Goal: Information Seeking & Learning: Compare options

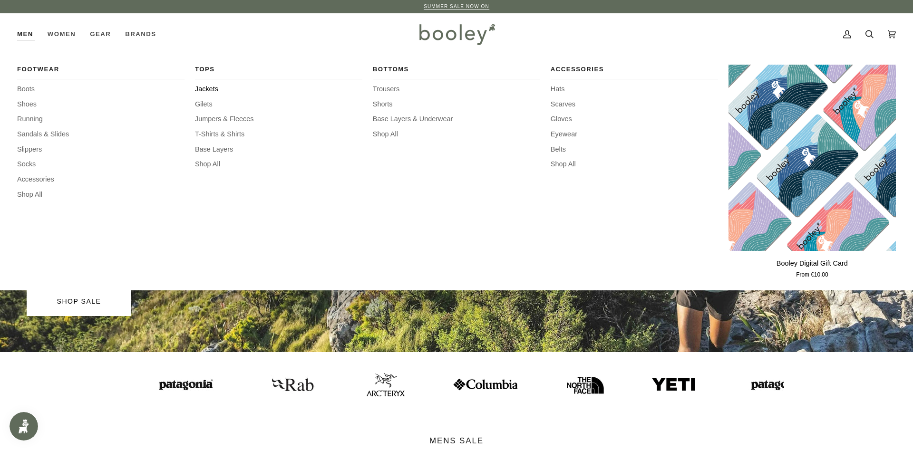
click at [202, 88] on span "Jackets" at bounding box center [278, 89] width 167 height 10
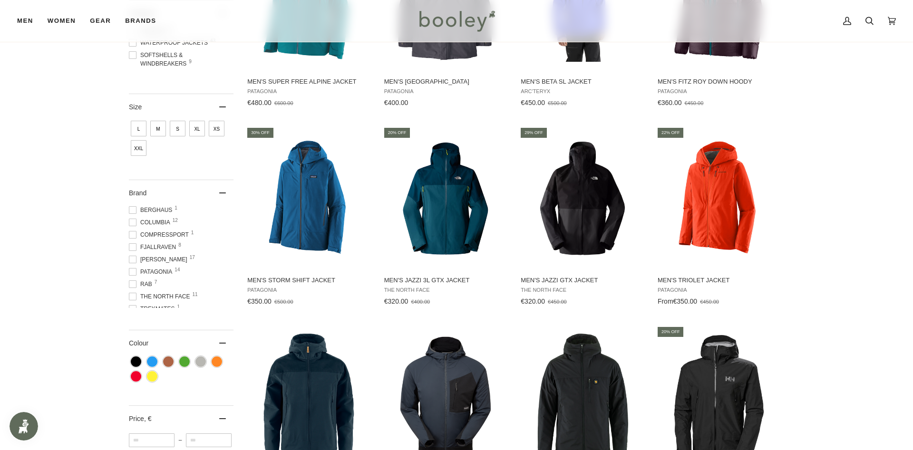
scroll to position [34, 0]
click at [160, 296] on span "Trekmates 1" at bounding box center [153, 300] width 49 height 9
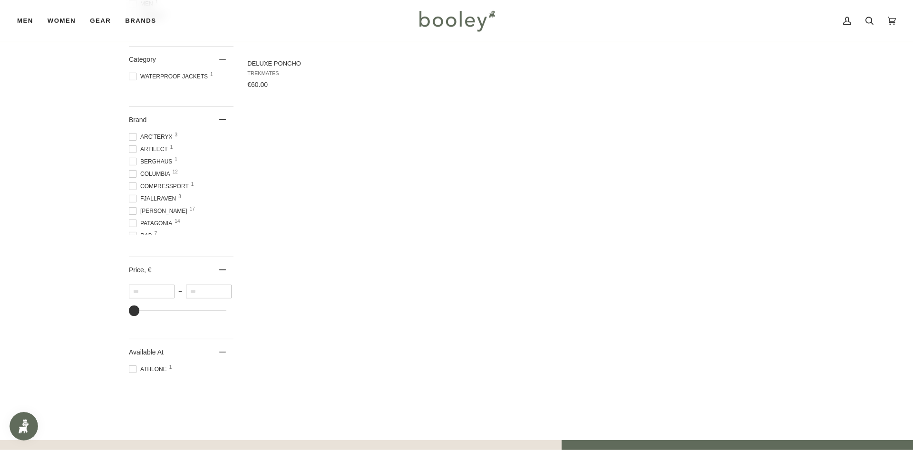
scroll to position [34, 0]
click at [135, 228] on span at bounding box center [133, 227] width 8 height 8
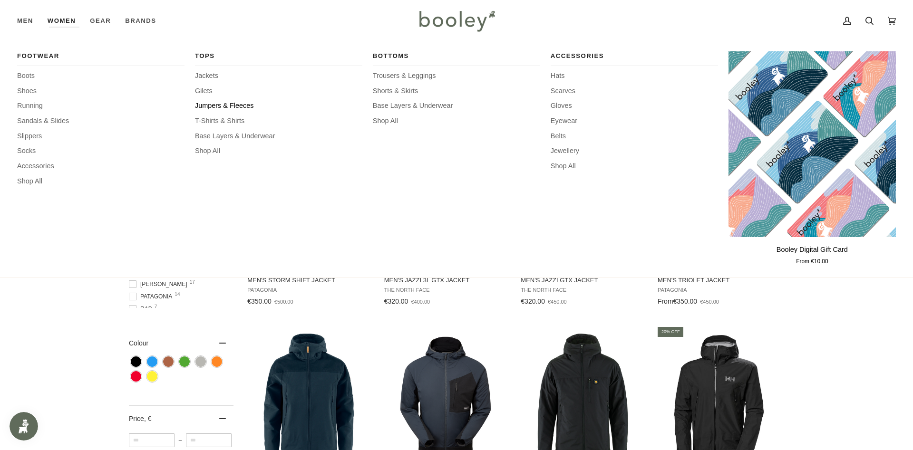
click at [219, 106] on span "Jumpers & Fleeces" at bounding box center [278, 106] width 167 height 10
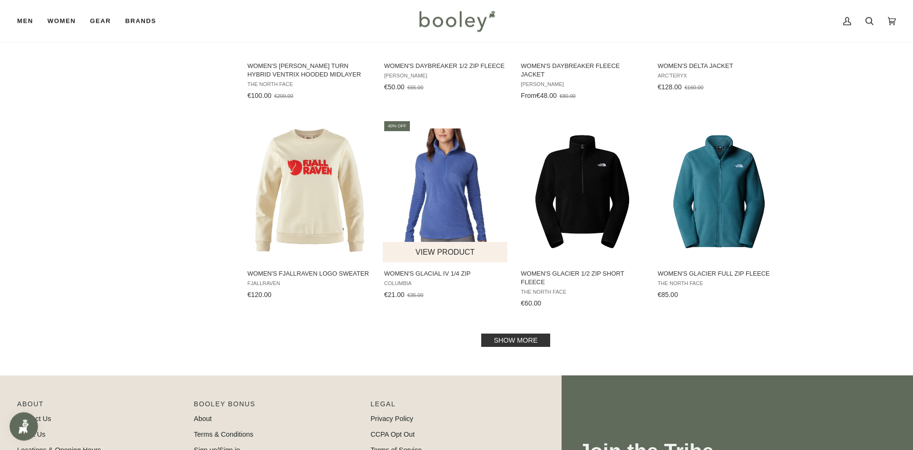
scroll to position [873, 0]
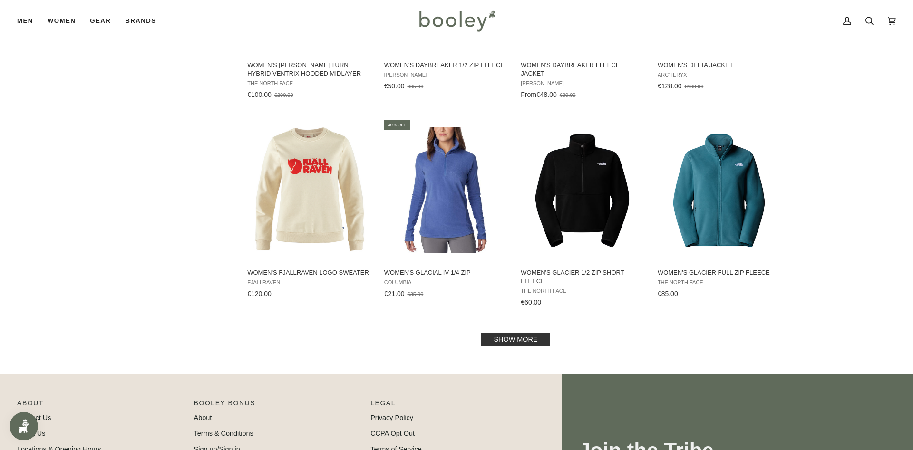
click at [521, 340] on link "Show more" at bounding box center [515, 339] width 69 height 13
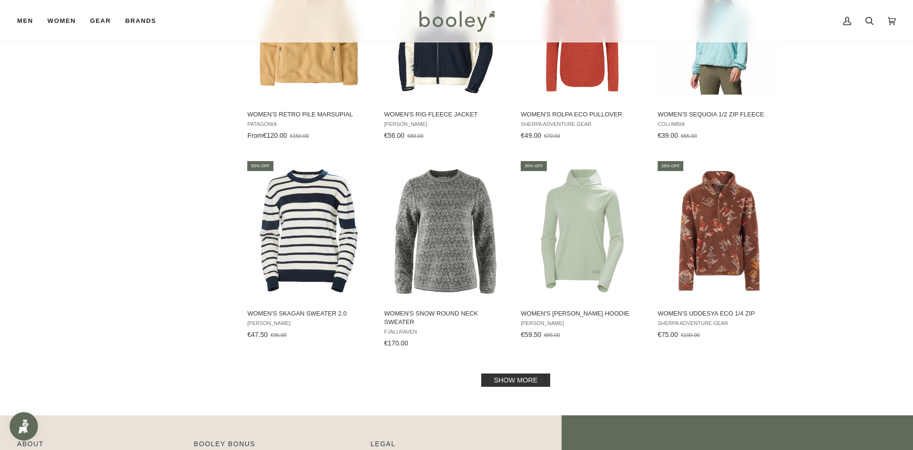
scroll to position [1941, 0]
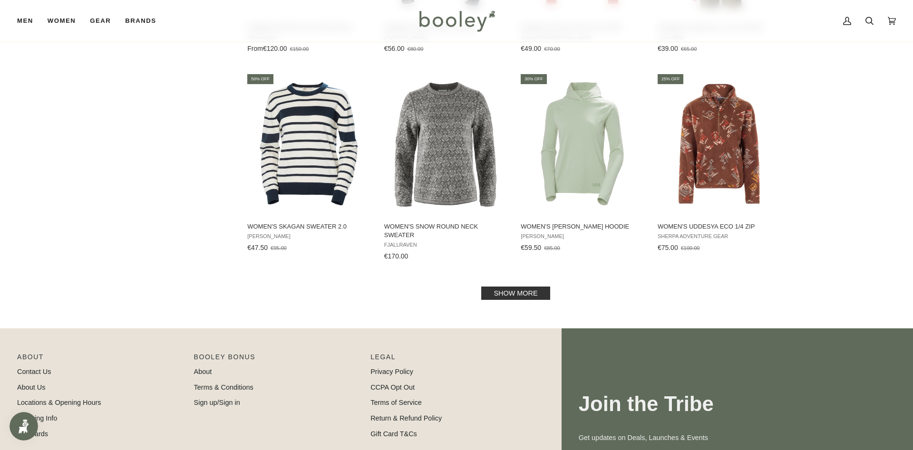
click at [511, 291] on link "Show more" at bounding box center [515, 293] width 69 height 13
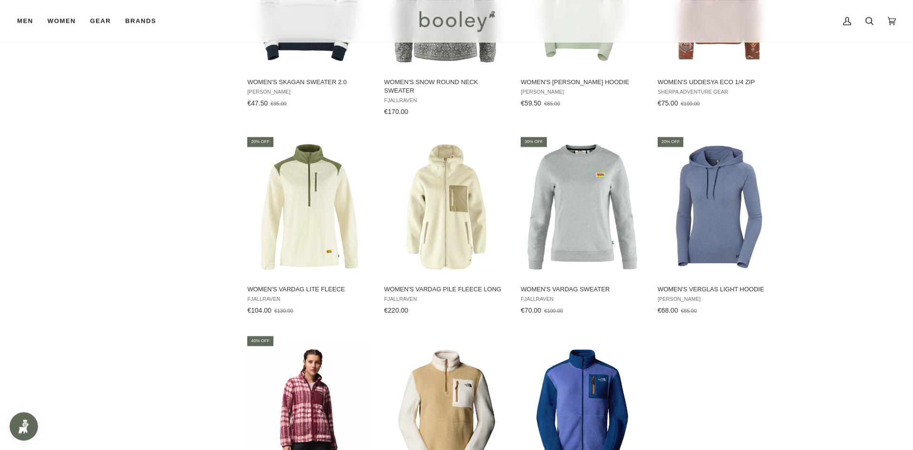
scroll to position [1989, 0]
